Goal: Find specific page/section: Find specific page/section

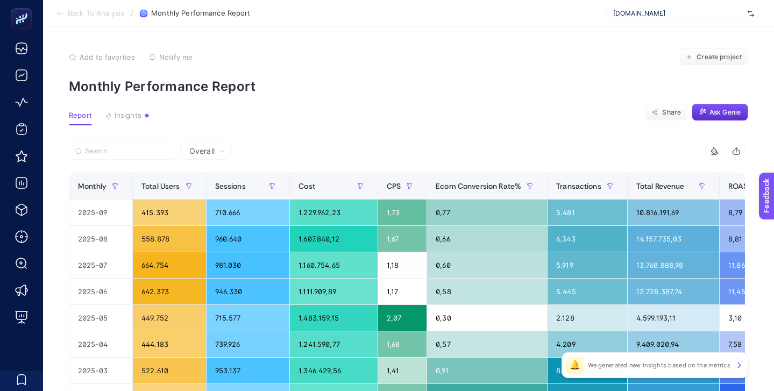
scroll to position [40, 0]
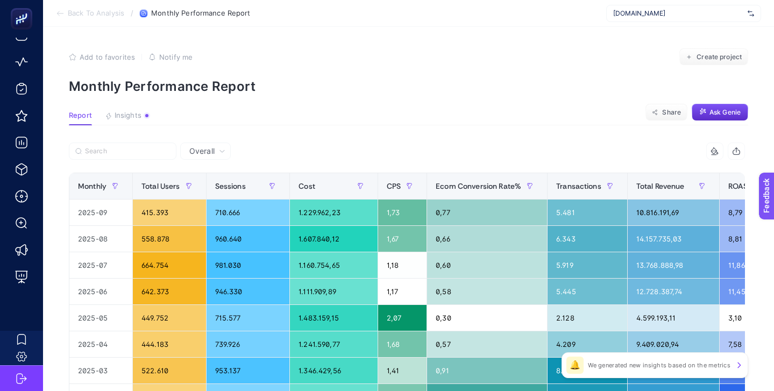
click at [223, 93] on p "Monthly Performance Report" at bounding box center [408, 86] width 679 height 16
click at [222, 93] on p "Monthly Performance Report" at bounding box center [408, 86] width 679 height 16
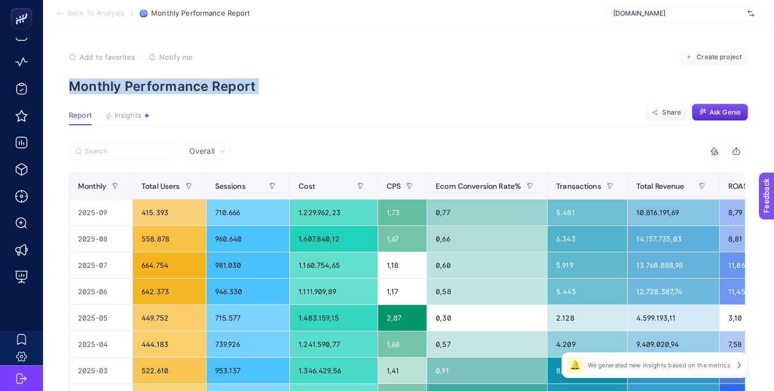
click at [222, 93] on p "Monthly Performance Report" at bounding box center [408, 86] width 679 height 16
click at [167, 87] on p "Monthly Performance Report" at bounding box center [408, 86] width 679 height 16
click at [182, 87] on p "Monthly Performance Report" at bounding box center [408, 86] width 679 height 16
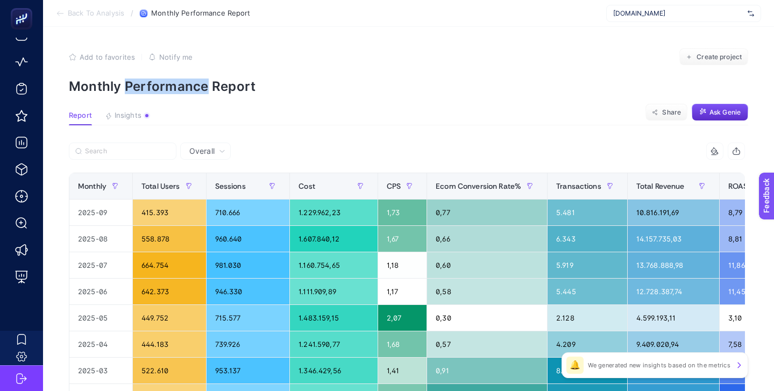
click at [182, 87] on p "Monthly Performance Report" at bounding box center [408, 86] width 679 height 16
click at [116, 87] on p "Monthly Performance Report" at bounding box center [408, 86] width 679 height 16
click at [161, 81] on p "Monthly Performance Report" at bounding box center [408, 86] width 679 height 16
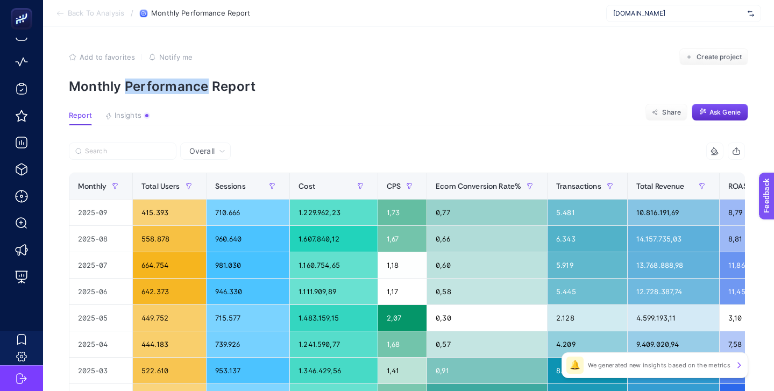
click at [161, 81] on p "Monthly Performance Report" at bounding box center [408, 86] width 679 height 16
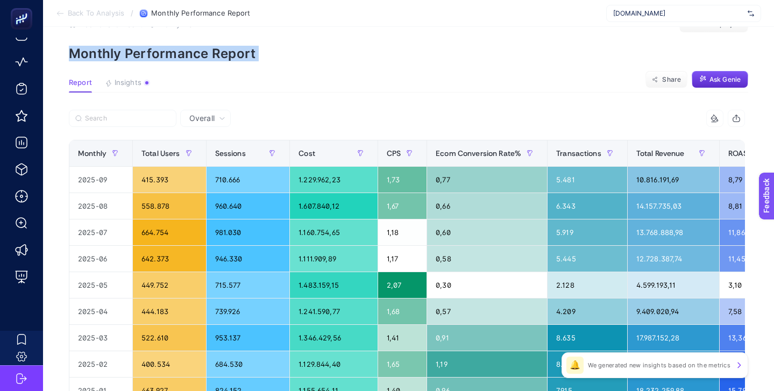
scroll to position [0, 0]
